Goal: Check status

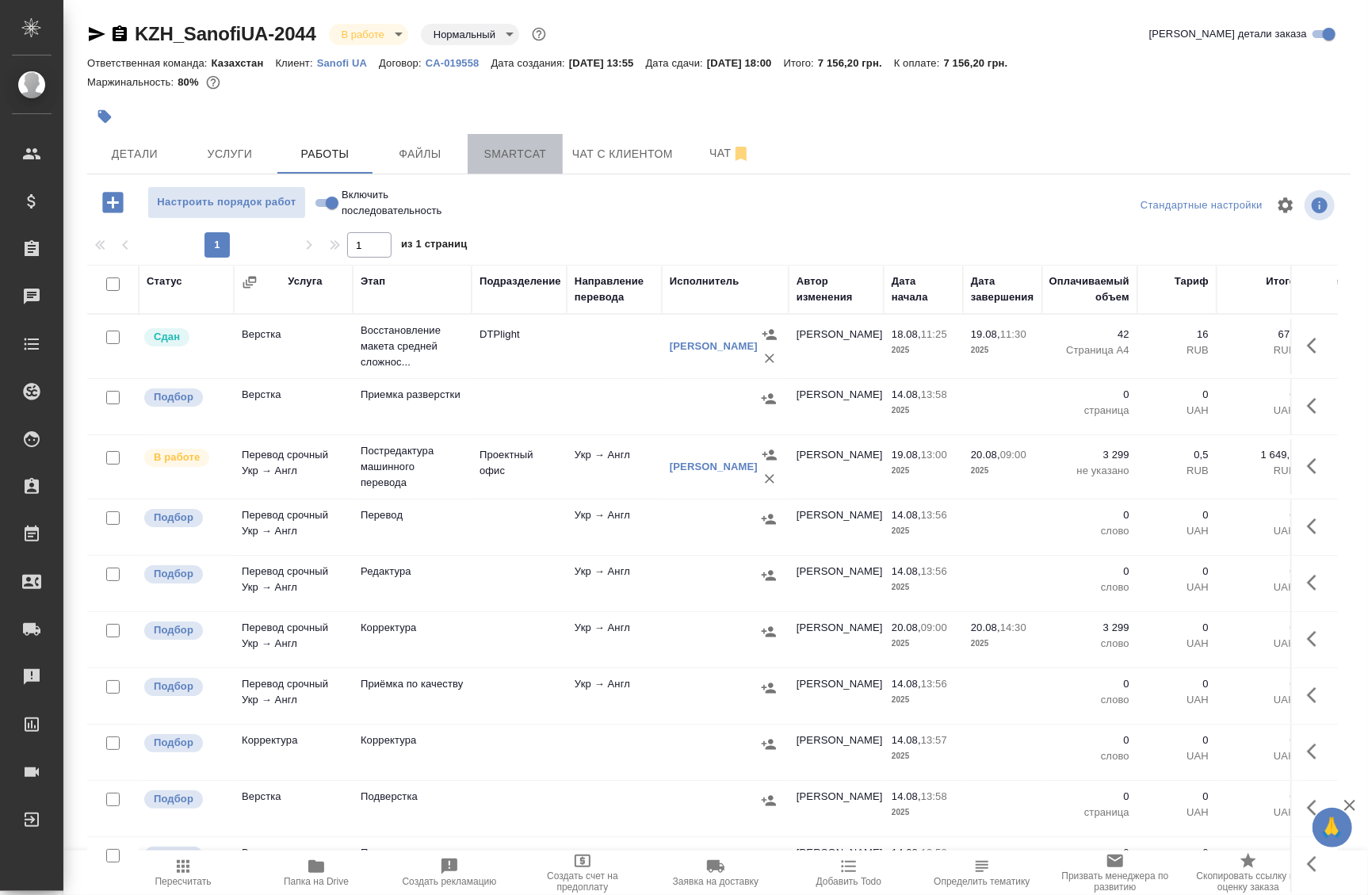
click at [507, 155] on span "Smartcat" at bounding box center [515, 154] width 76 height 20
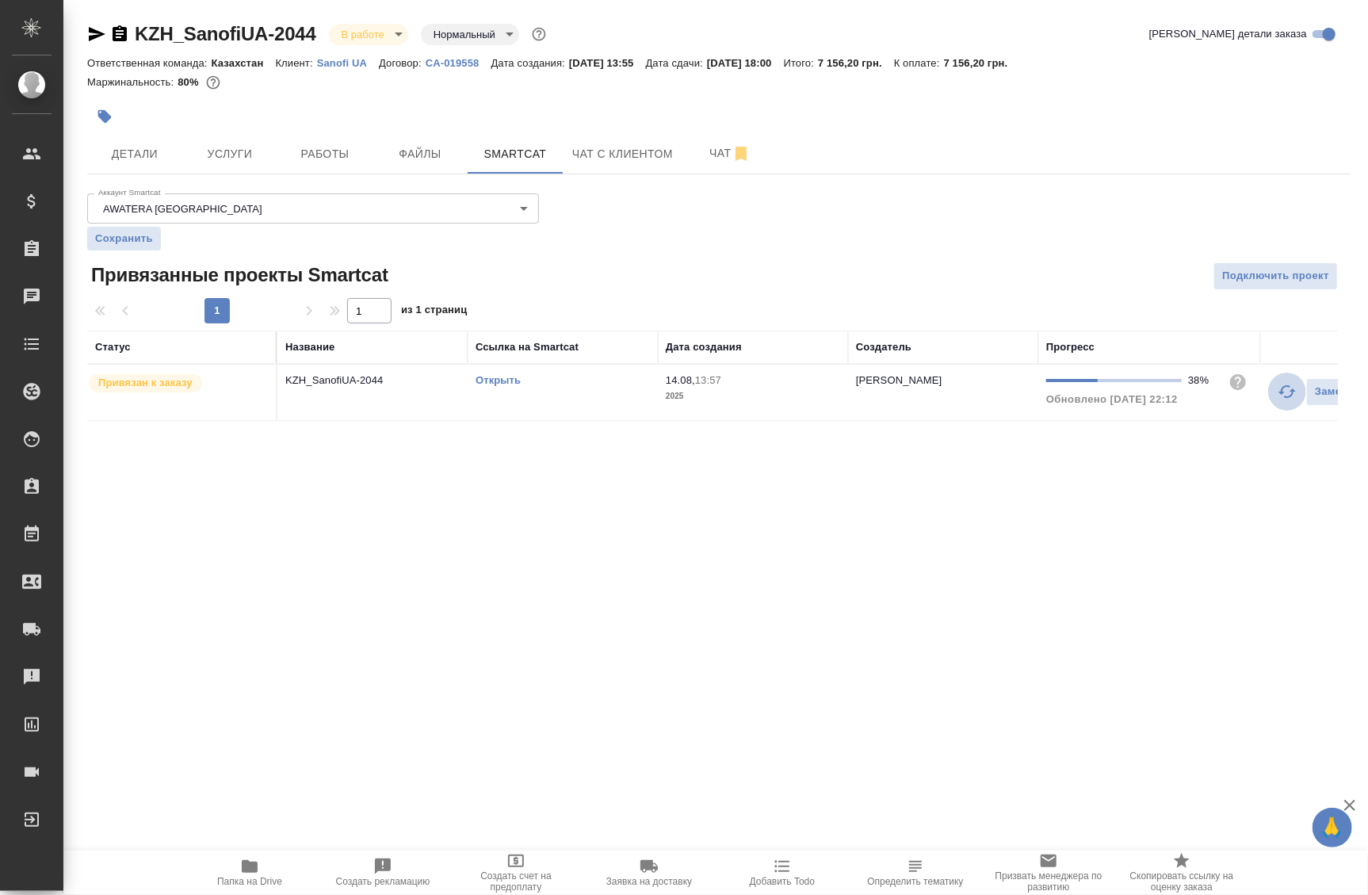
click at [1276, 396] on button "button" at bounding box center [1287, 392] width 38 height 38
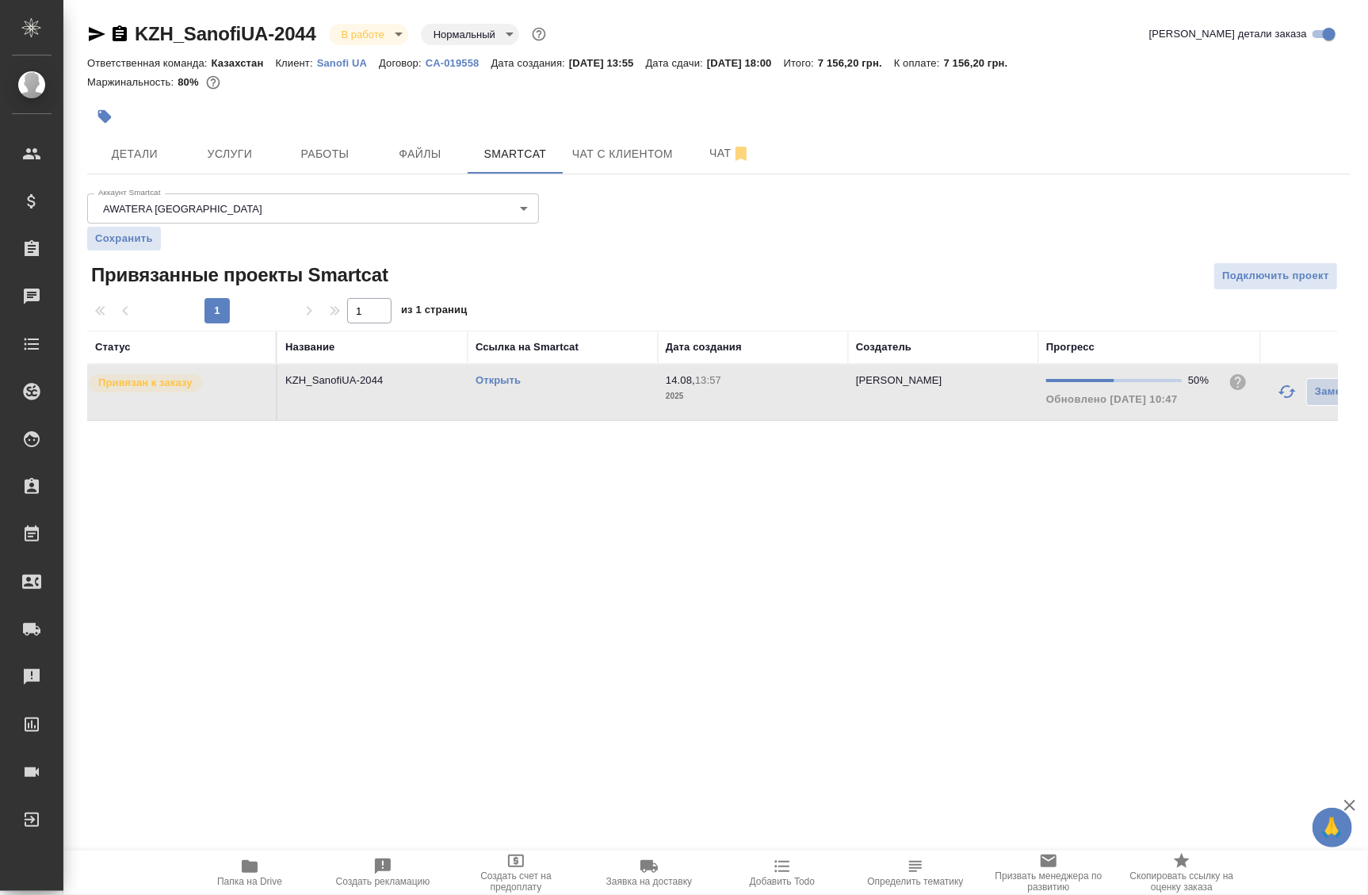
click at [339, 115] on div at bounding box center [508, 116] width 843 height 35
click at [309, 163] on span "Работы" at bounding box center [325, 154] width 76 height 20
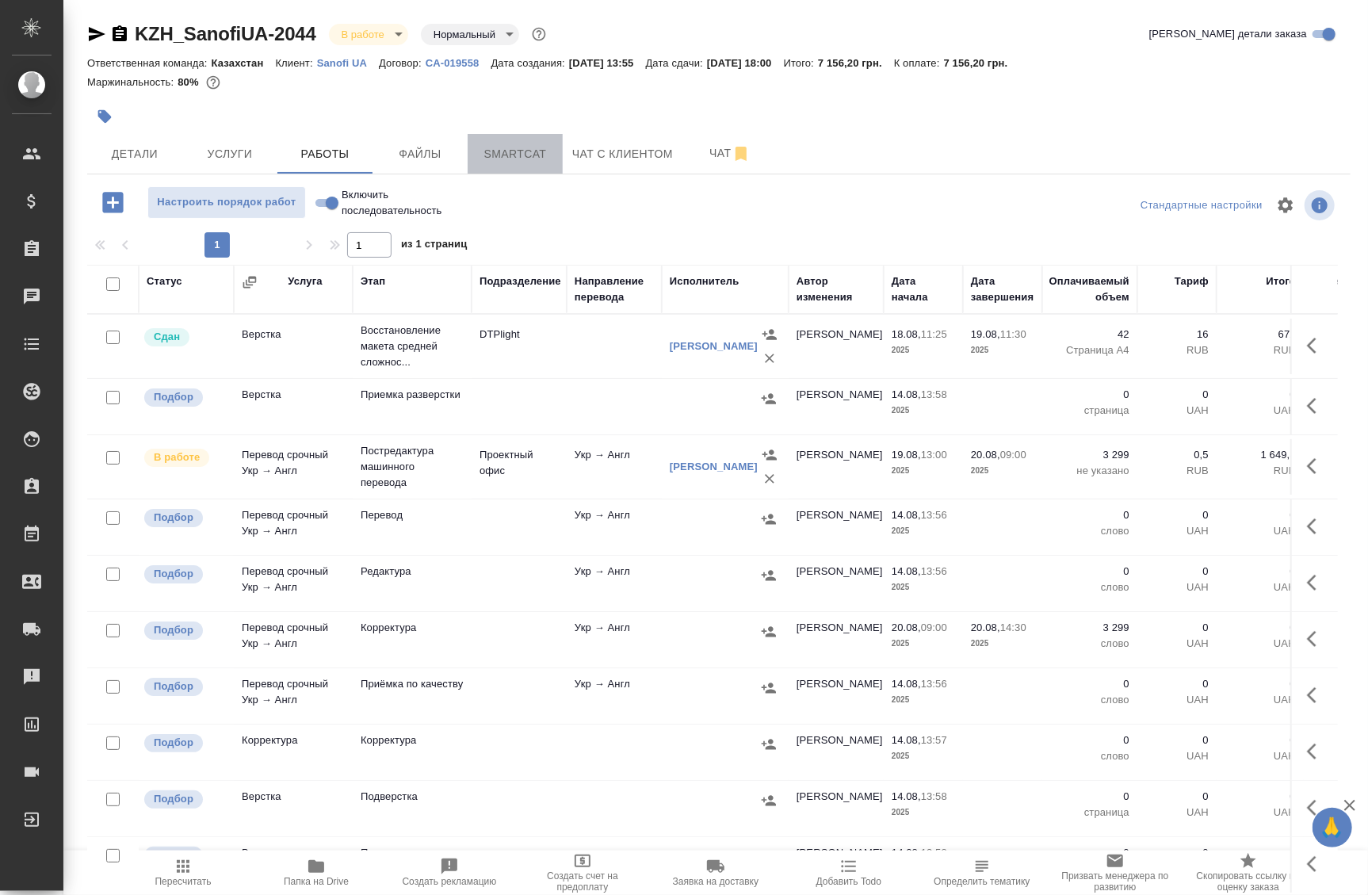
click at [513, 166] on button "Smartcat" at bounding box center [515, 154] width 95 height 40
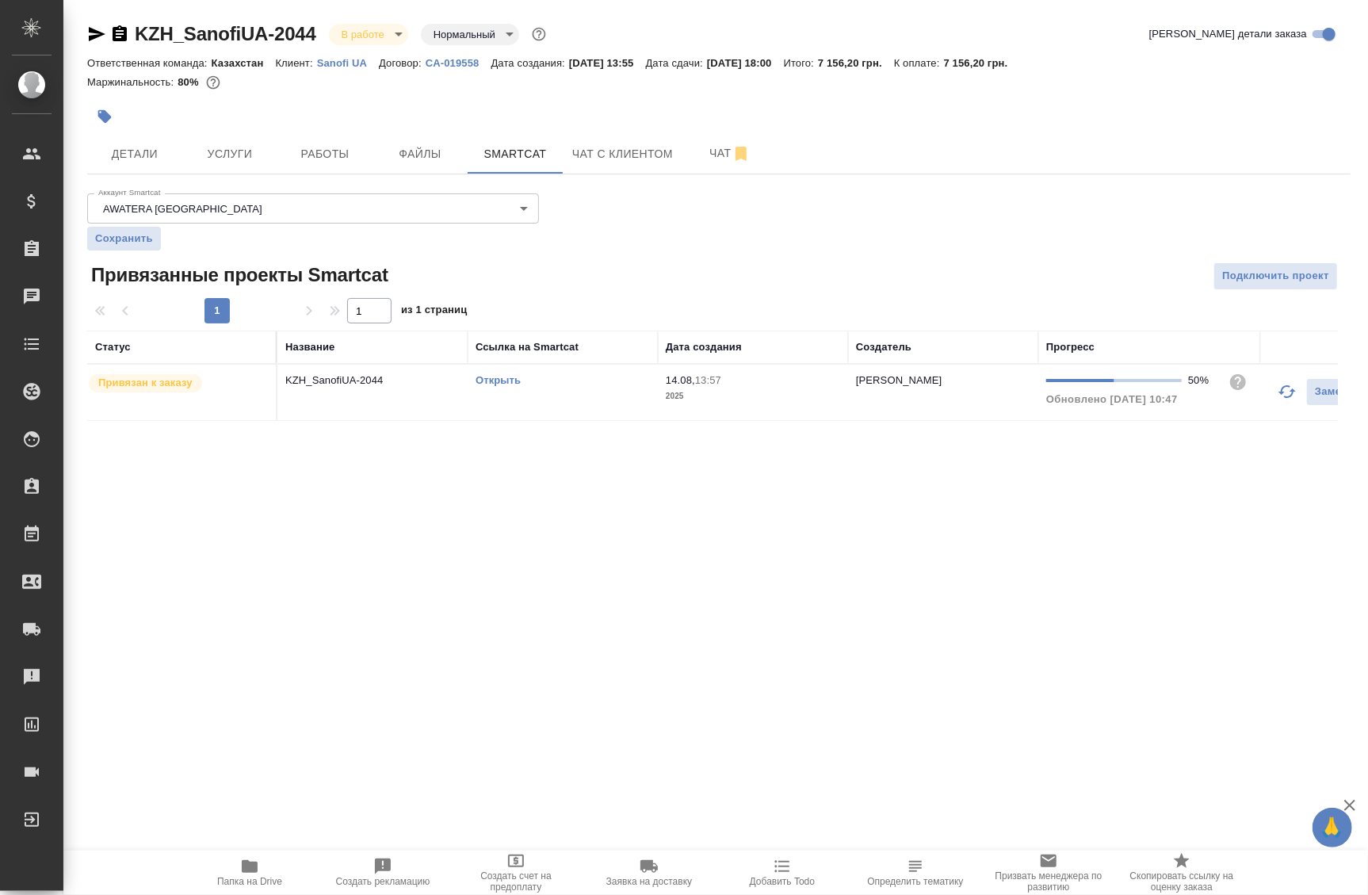
click at [511, 375] on link "Открыть" at bounding box center [498, 380] width 45 height 12
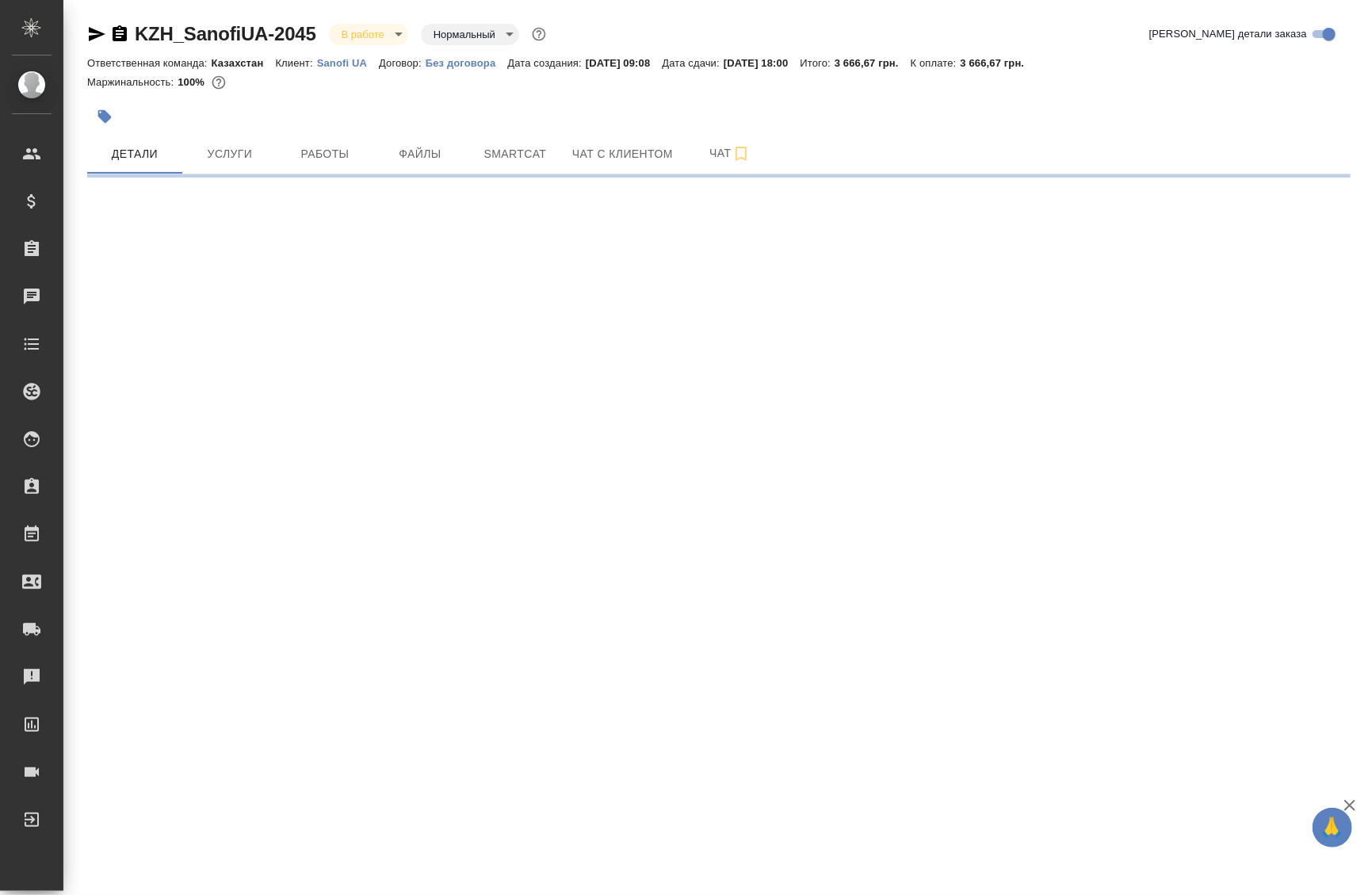
select select "RU"
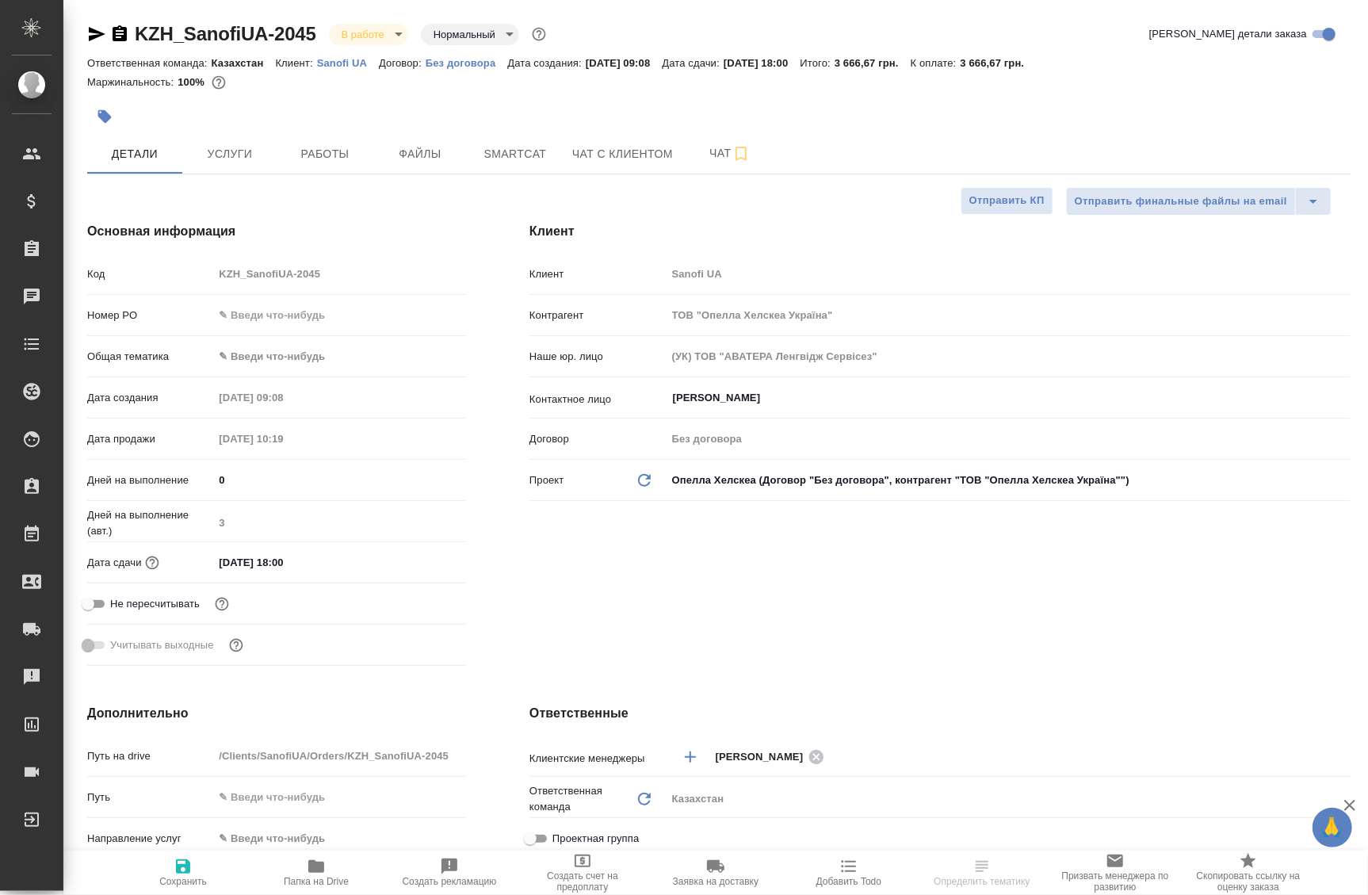
type textarea "x"
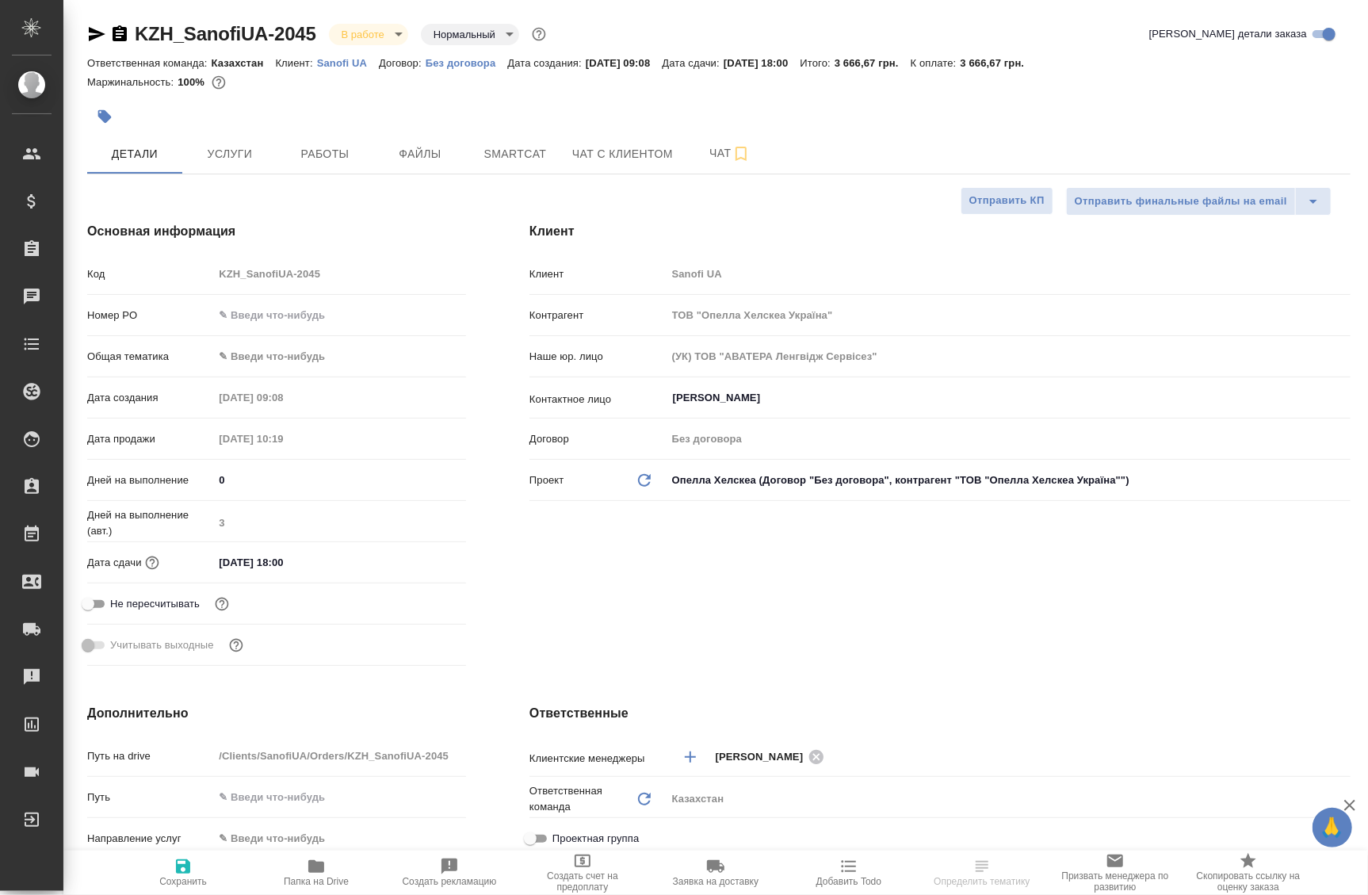
type textarea "x"
click at [209, 166] on button "Услуги" at bounding box center [229, 154] width 95 height 40
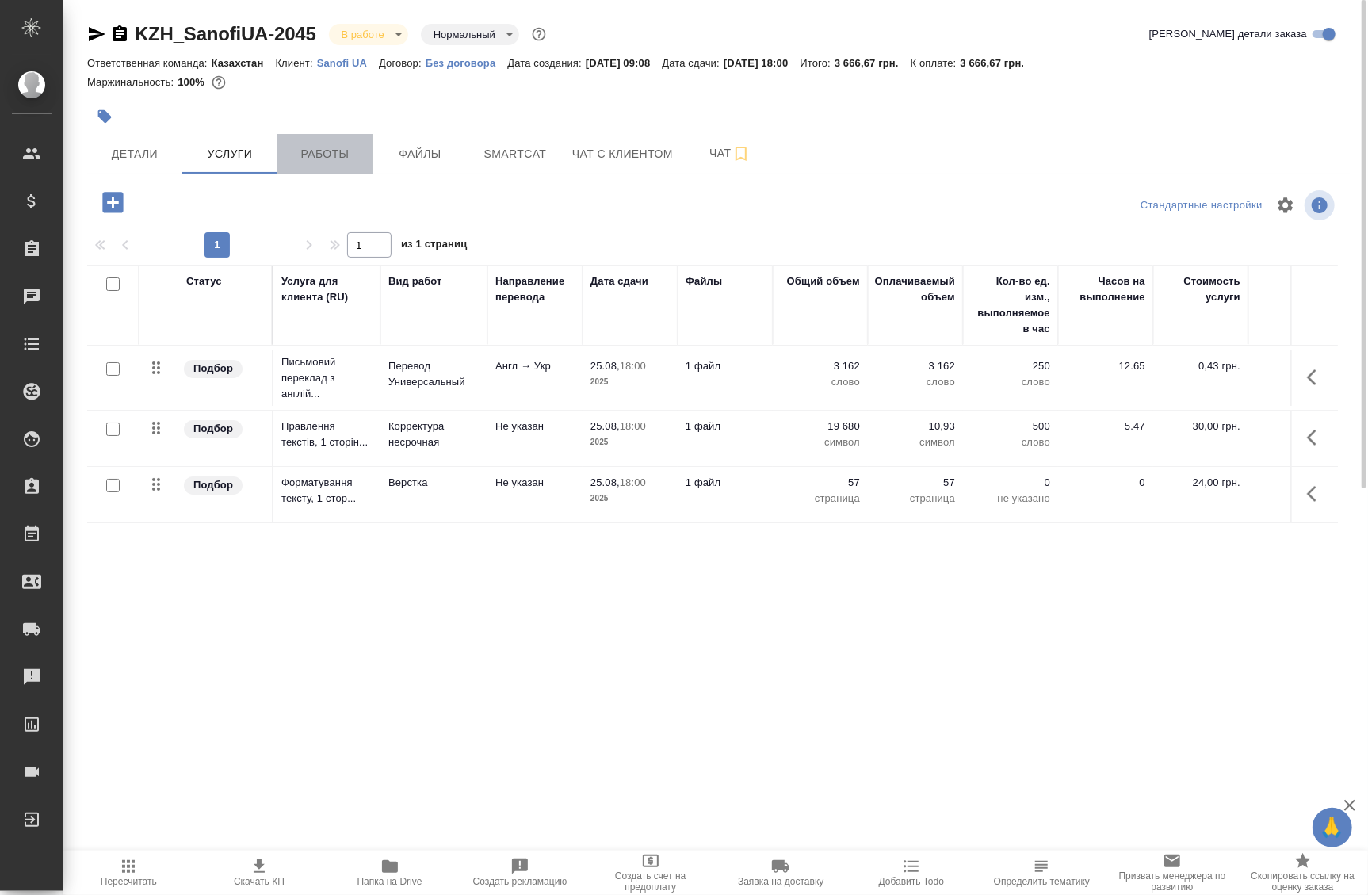
click at [361, 155] on span "Работы" at bounding box center [325, 154] width 76 height 20
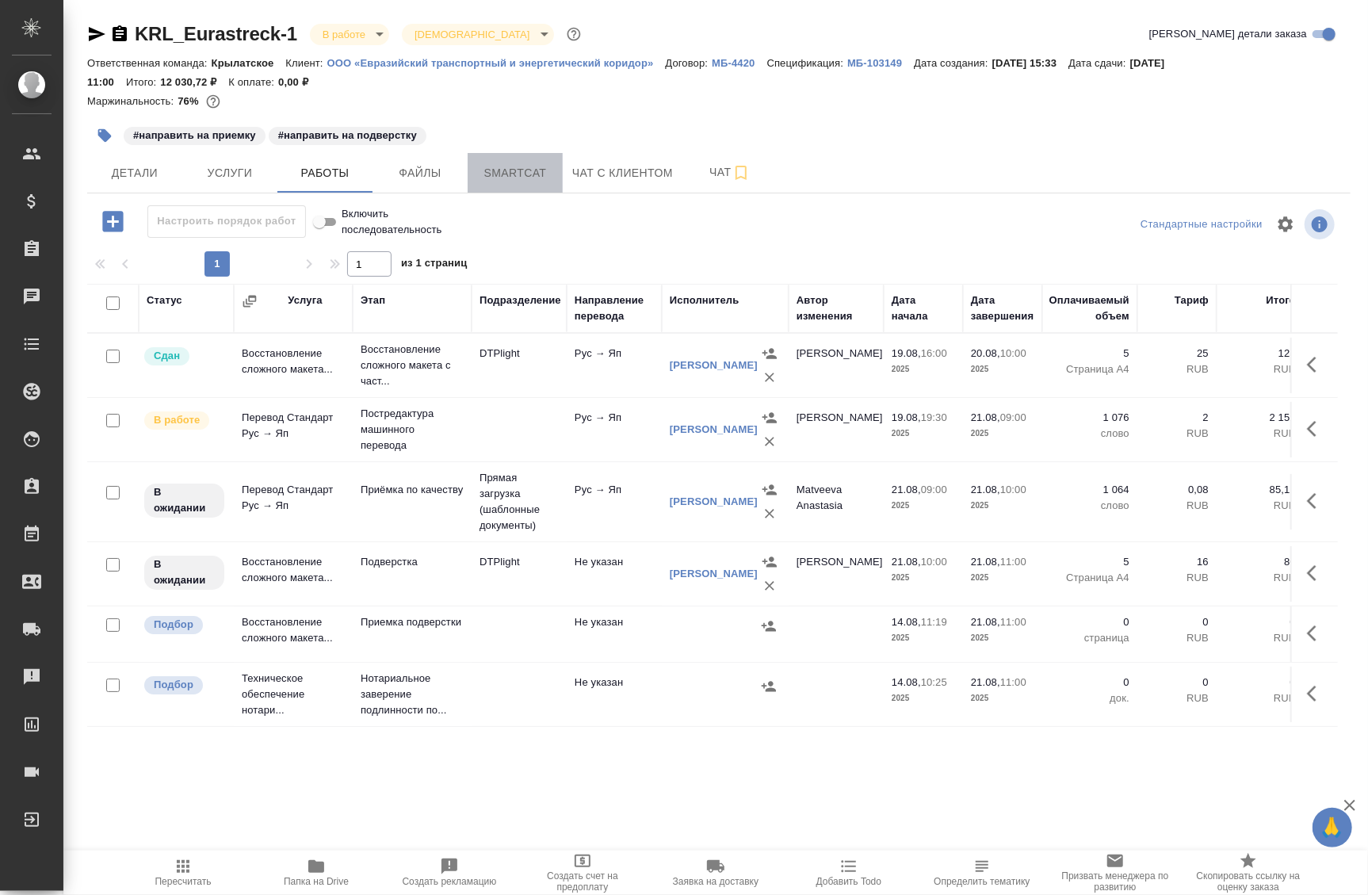
click at [506, 167] on span "Smartcat" at bounding box center [515, 173] width 76 height 20
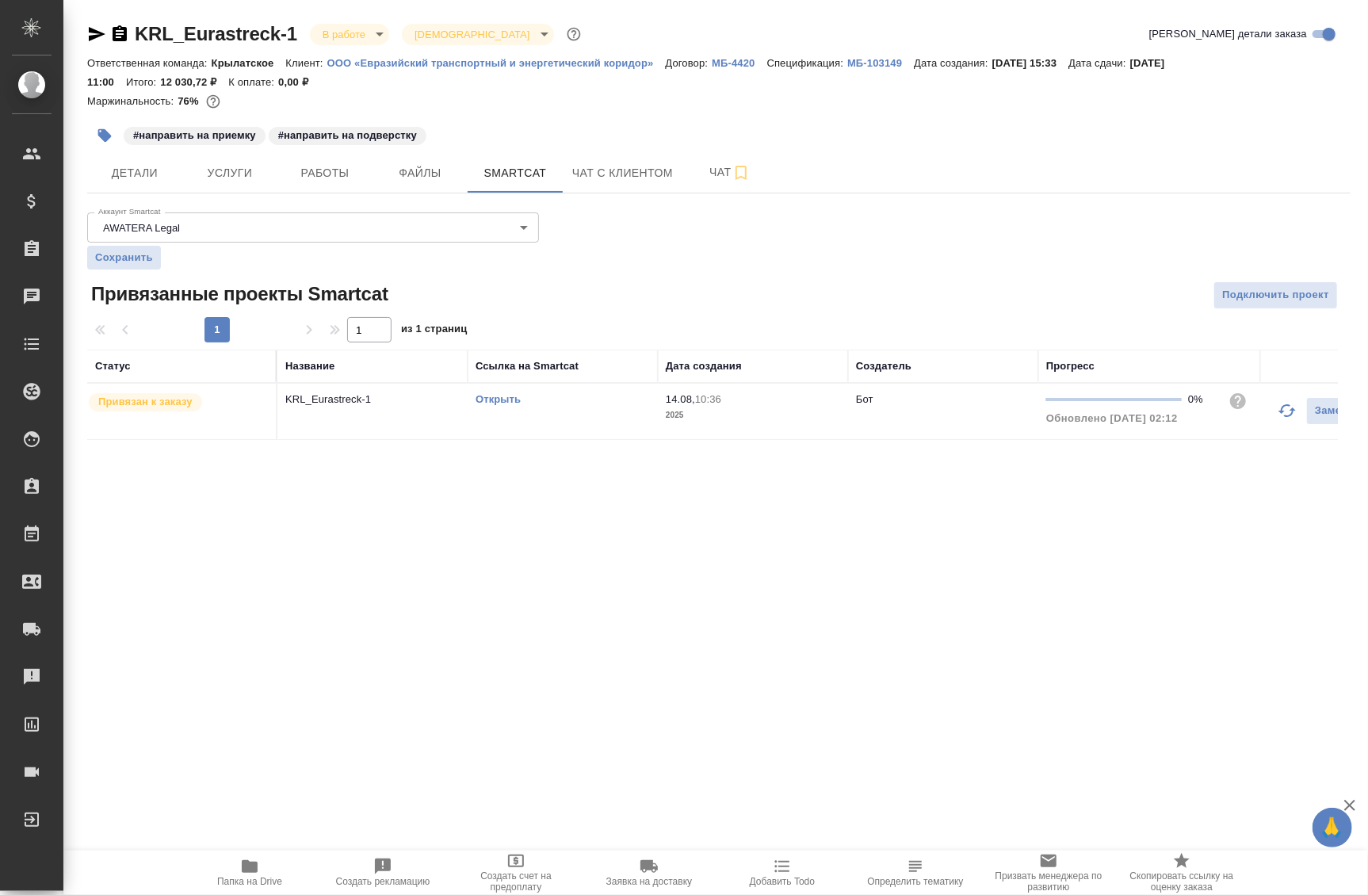
click at [484, 404] on link "Открыть" at bounding box center [498, 399] width 45 height 12
click at [314, 189] on button "Работы" at bounding box center [324, 173] width 95 height 40
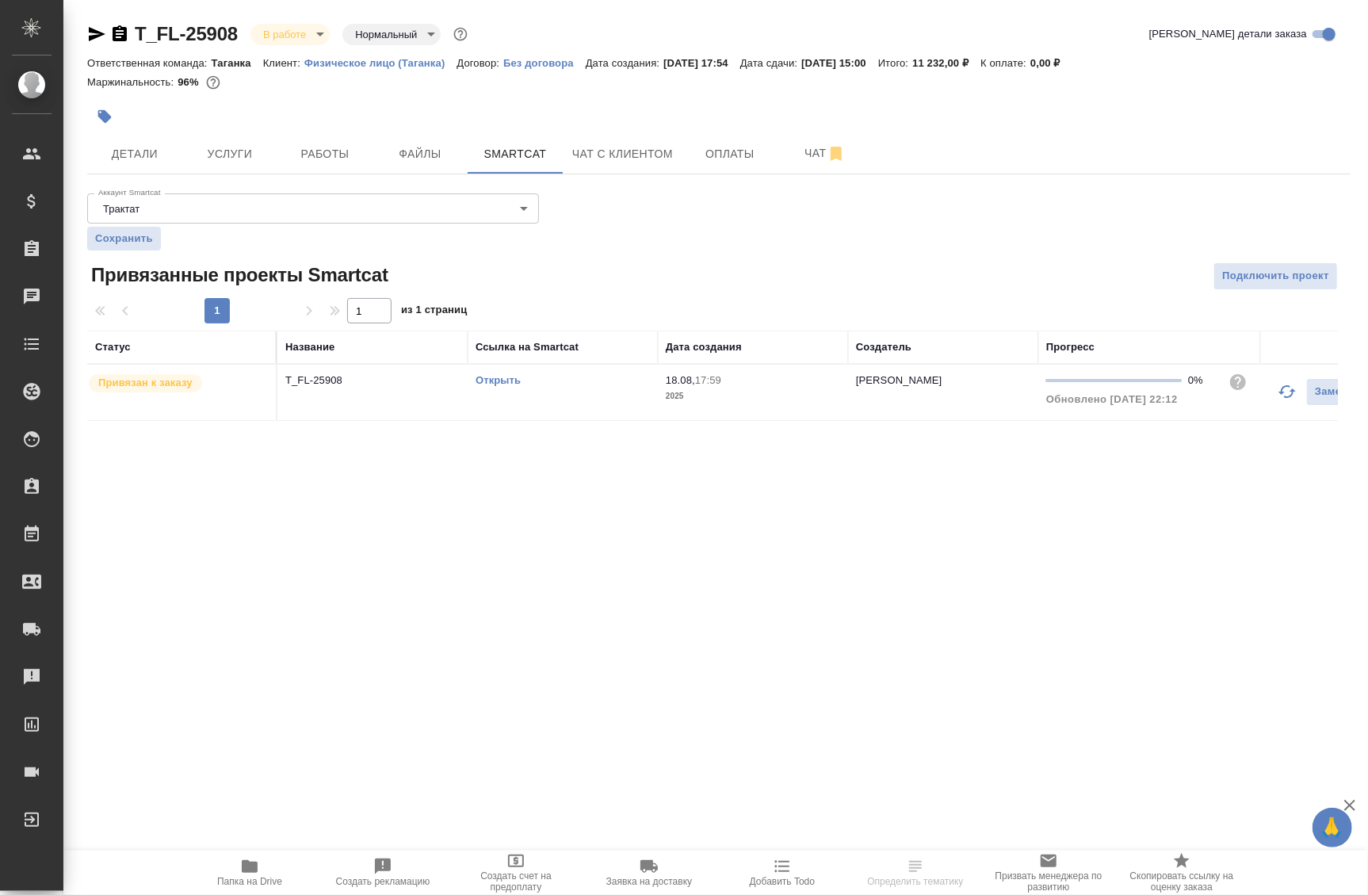
click at [1281, 396] on icon "button" at bounding box center [1287, 391] width 19 height 19
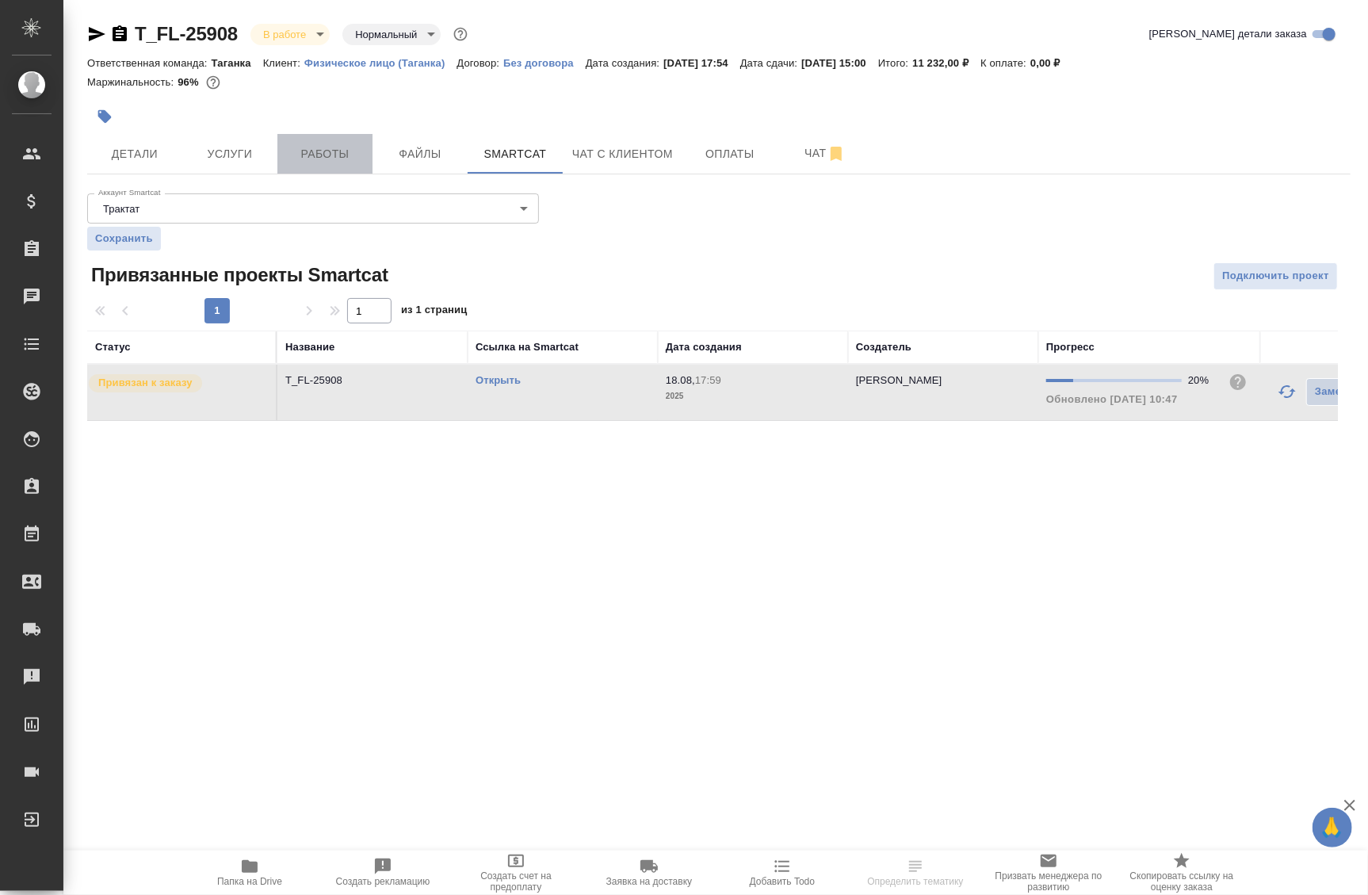
click at [320, 149] on span "Работы" at bounding box center [325, 154] width 76 height 20
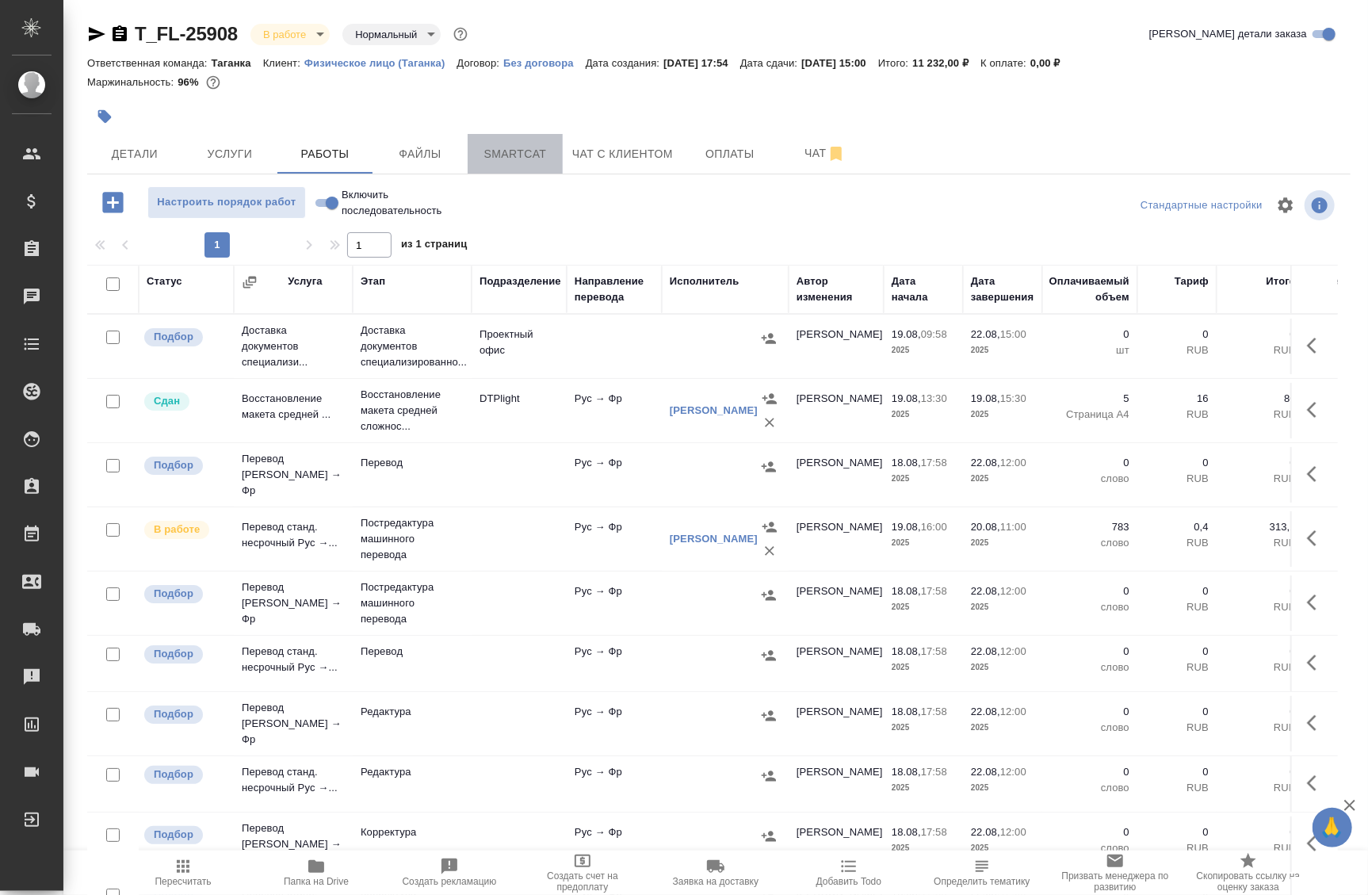
click at [520, 151] on span "Smartcat" at bounding box center [515, 154] width 76 height 20
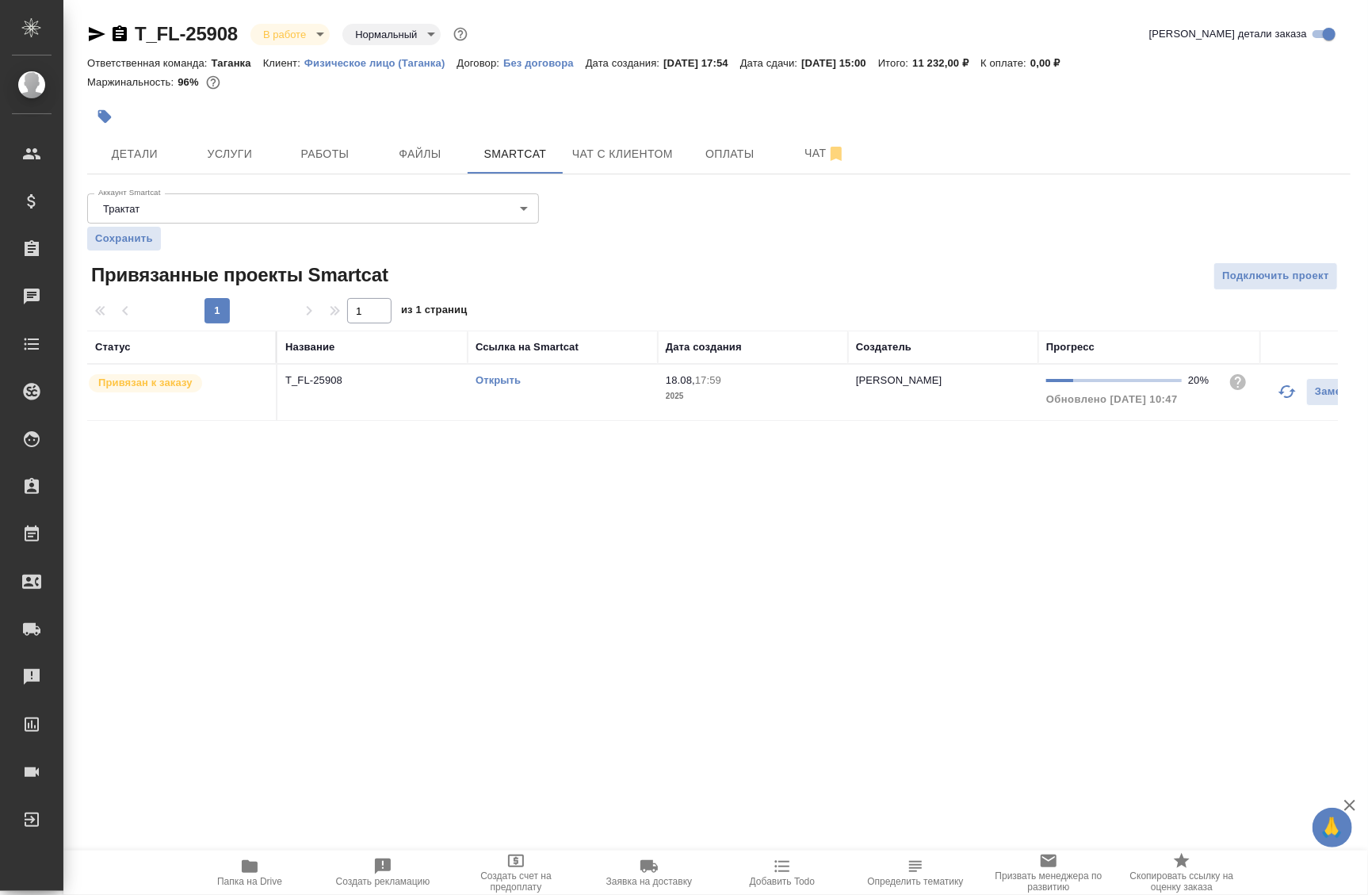
click at [515, 387] on div "Открыть" at bounding box center [563, 381] width 174 height 16
click at [506, 381] on link "Открыть" at bounding box center [498, 380] width 45 height 12
